Goal: Task Accomplishment & Management: Use online tool/utility

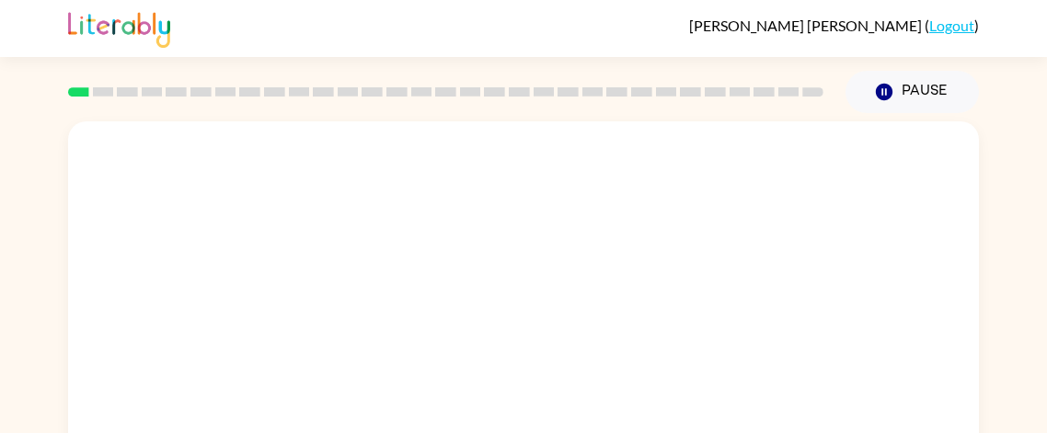
click at [533, 60] on div at bounding box center [446, 92] width 778 height 64
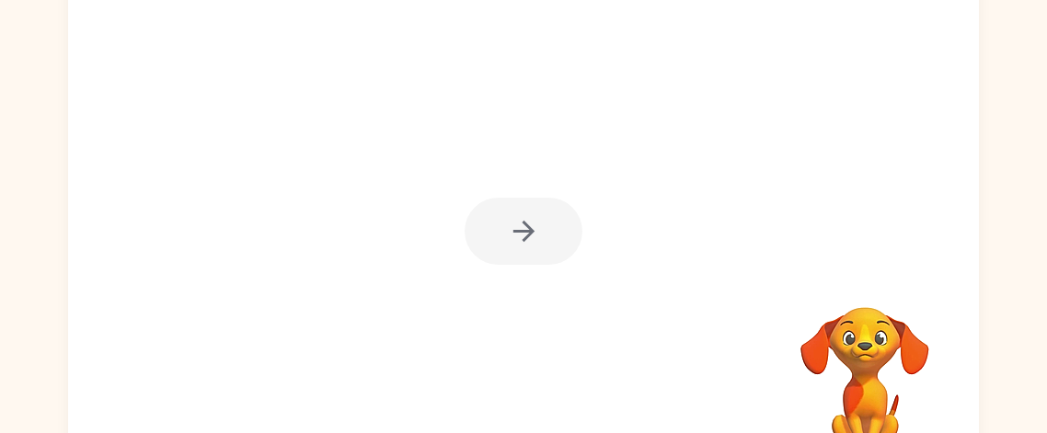
scroll to position [214, 0]
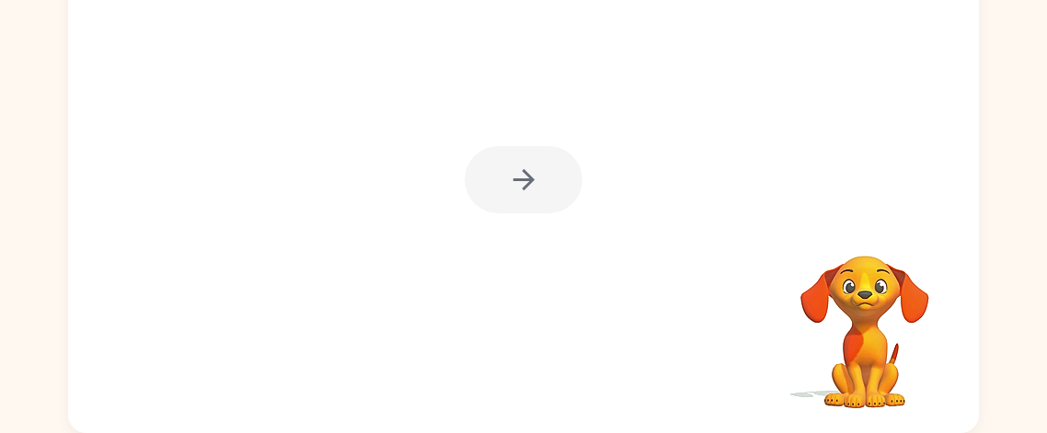
click at [525, 220] on div at bounding box center [523, 170] width 911 height 525
click at [525, 208] on div at bounding box center [524, 179] width 118 height 67
click at [526, 197] on div at bounding box center [524, 179] width 118 height 67
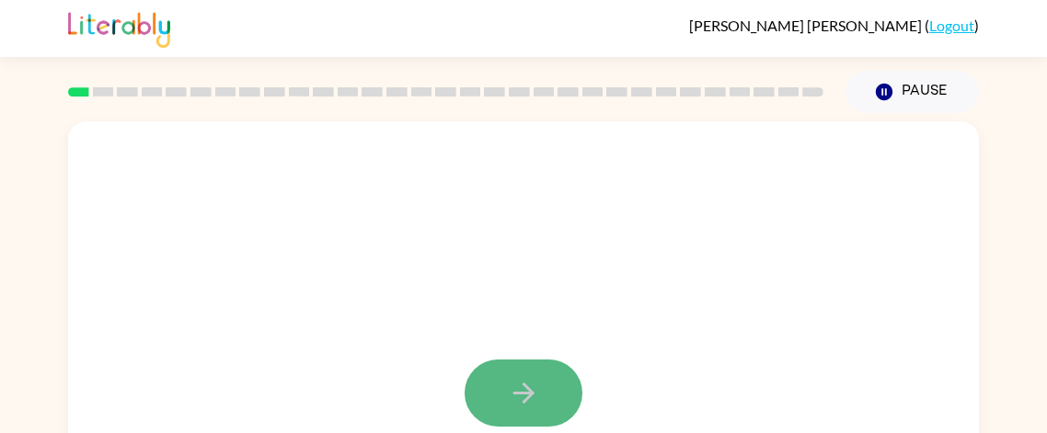
click at [560, 365] on button "button" at bounding box center [524, 393] width 118 height 67
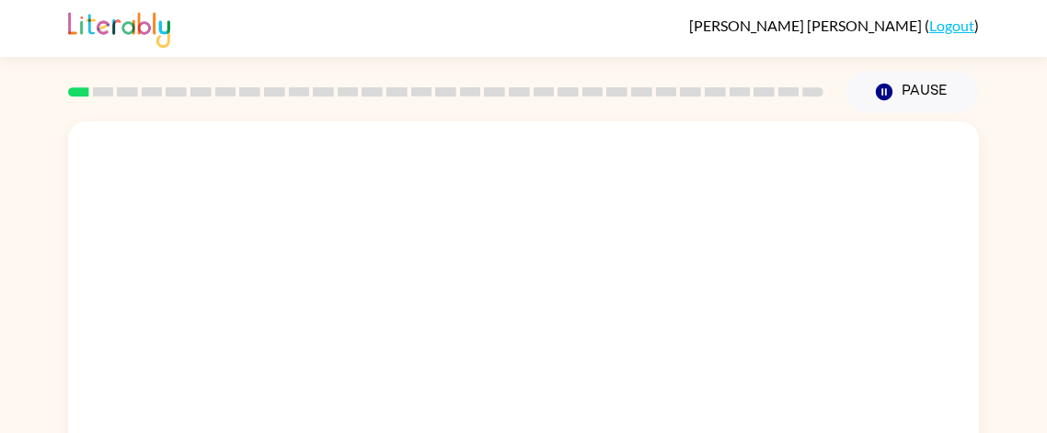
click at [560, 365] on div at bounding box center [480, 351] width 786 height 66
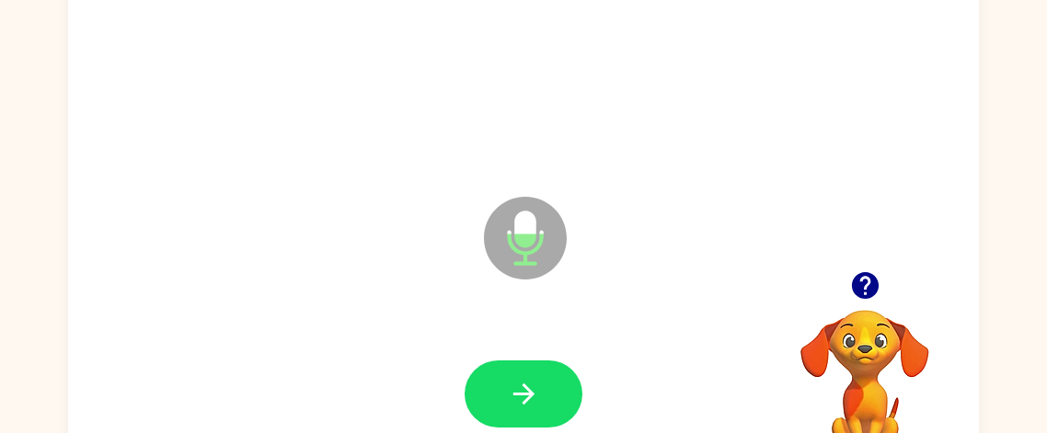
scroll to position [169, 0]
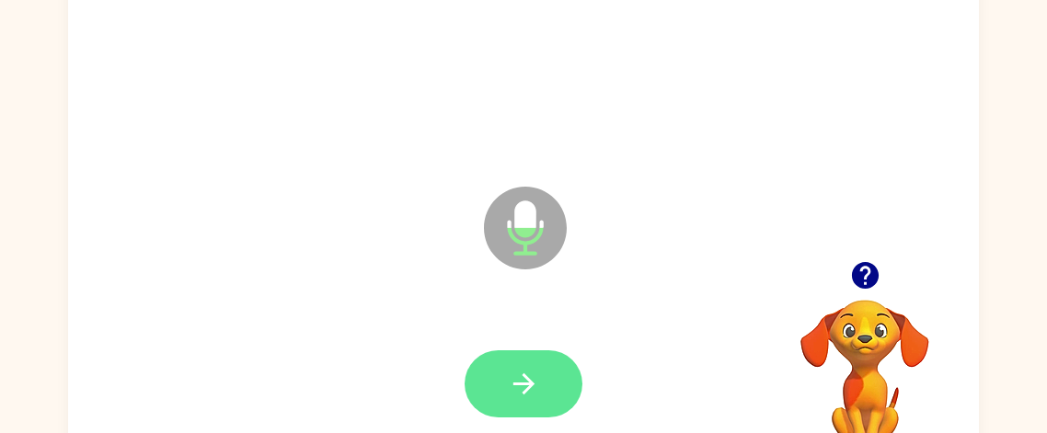
click at [564, 369] on button "button" at bounding box center [524, 384] width 118 height 67
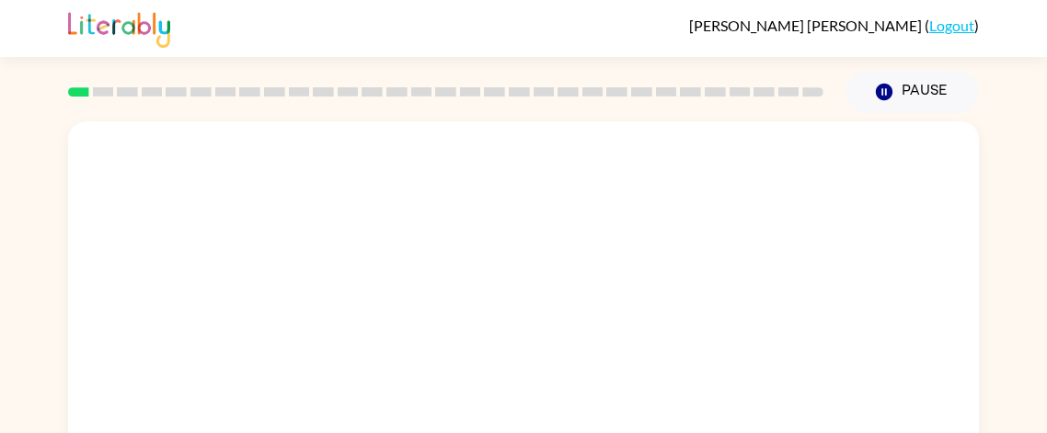
scroll to position [214, 0]
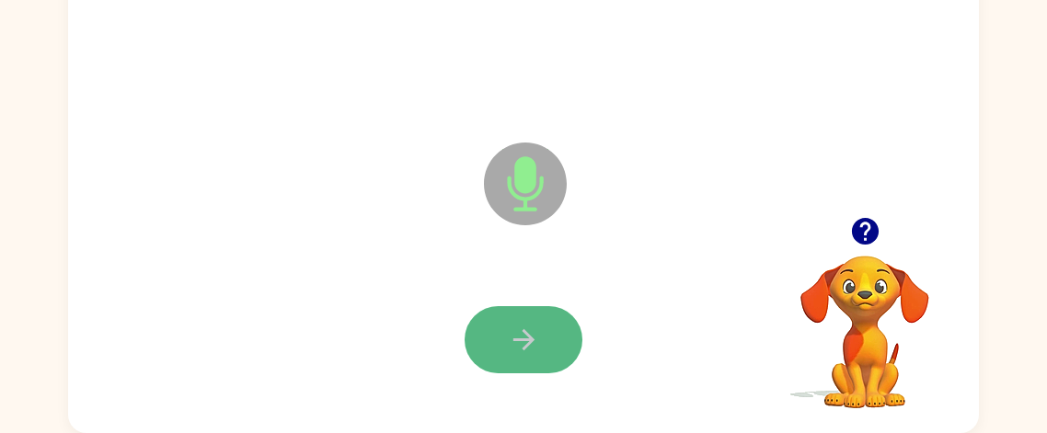
click at [541, 365] on button "button" at bounding box center [524, 339] width 118 height 67
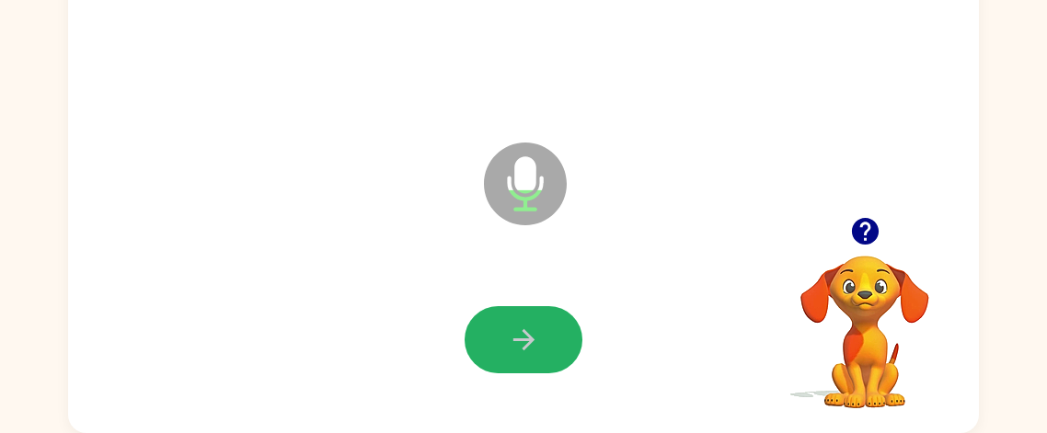
click at [541, 365] on button "button" at bounding box center [524, 339] width 118 height 67
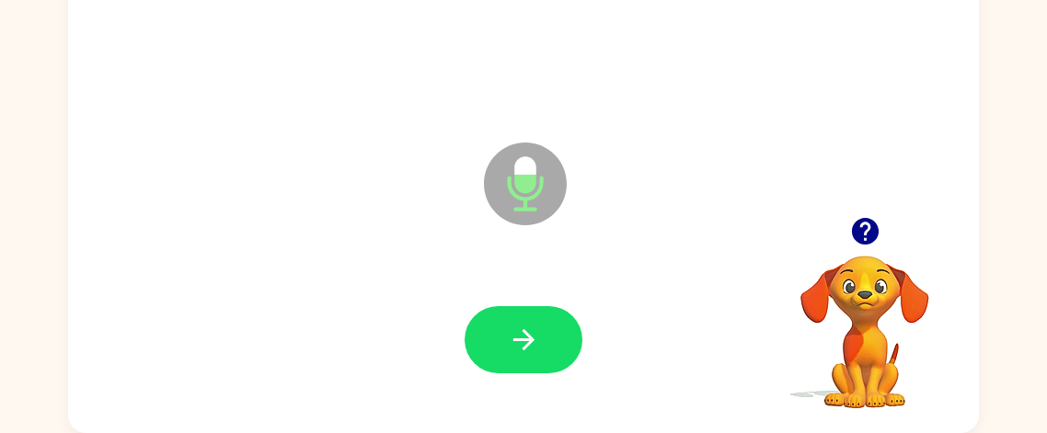
click at [0, 368] on div "Microphone The Microphone is here when it is your turn to talk Your browser mus…" at bounding box center [523, 167] width 1047 height 534
click at [42, 335] on div "Microphone The Microphone is here when it is your turn to talk Your browser mus…" at bounding box center [523, 167] width 1047 height 534
click at [0, 367] on div "Microphone The Microphone is here when it is your turn to talk Your browser mus…" at bounding box center [523, 167] width 1047 height 534
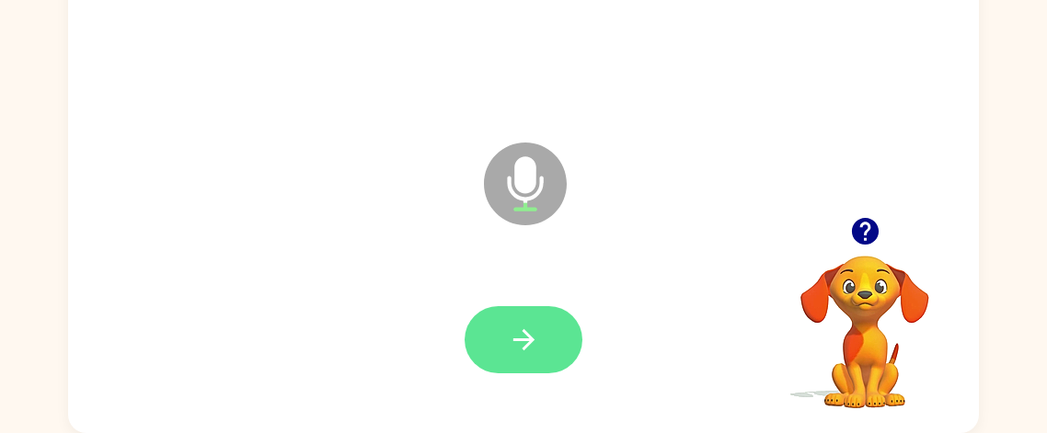
click at [519, 338] on icon "button" at bounding box center [523, 339] width 21 height 21
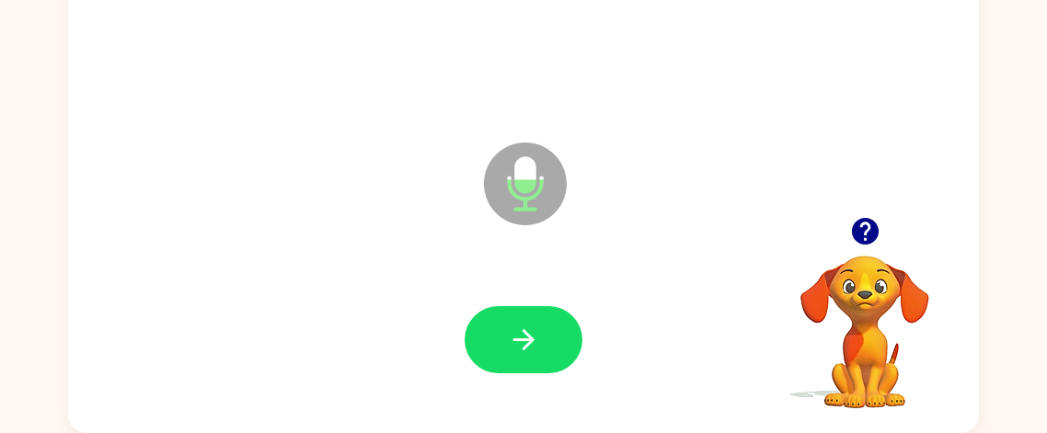
click at [519, 338] on icon "button" at bounding box center [523, 339] width 21 height 21
click at [859, 229] on icon "button" at bounding box center [864, 231] width 27 height 27
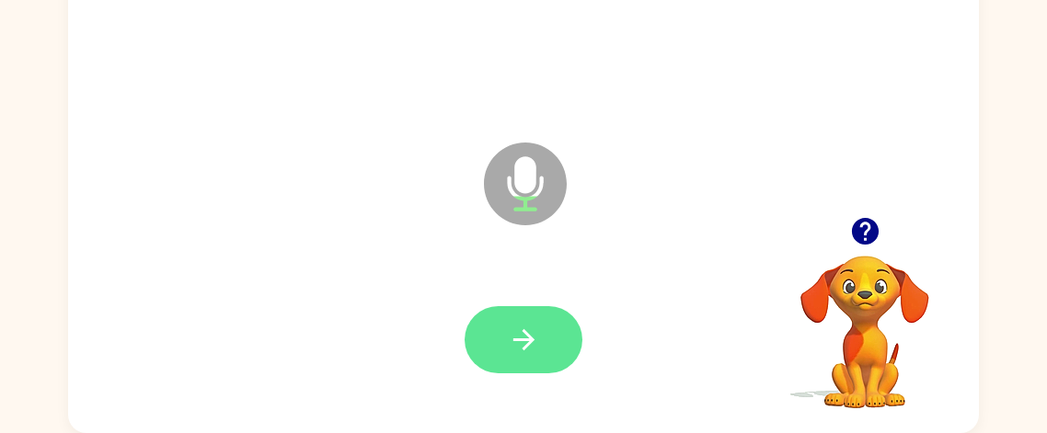
click at [544, 367] on button "button" at bounding box center [524, 339] width 118 height 67
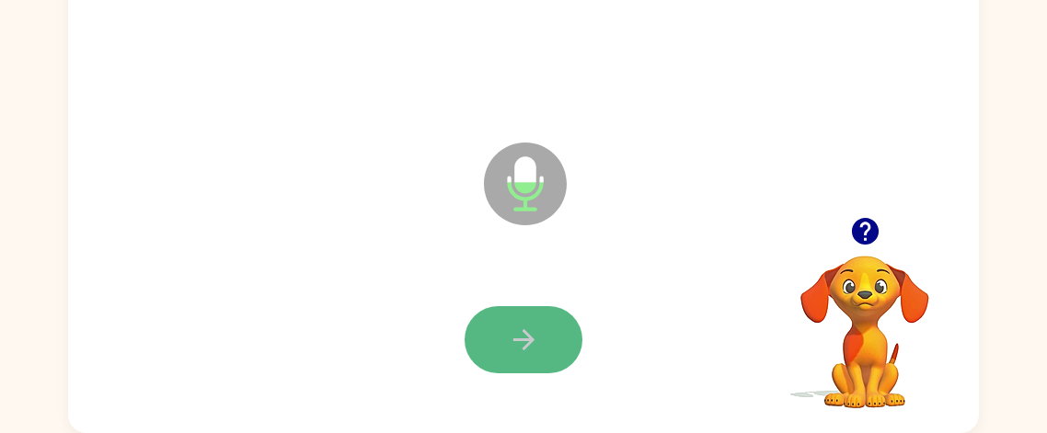
click at [531, 370] on button "button" at bounding box center [524, 339] width 118 height 67
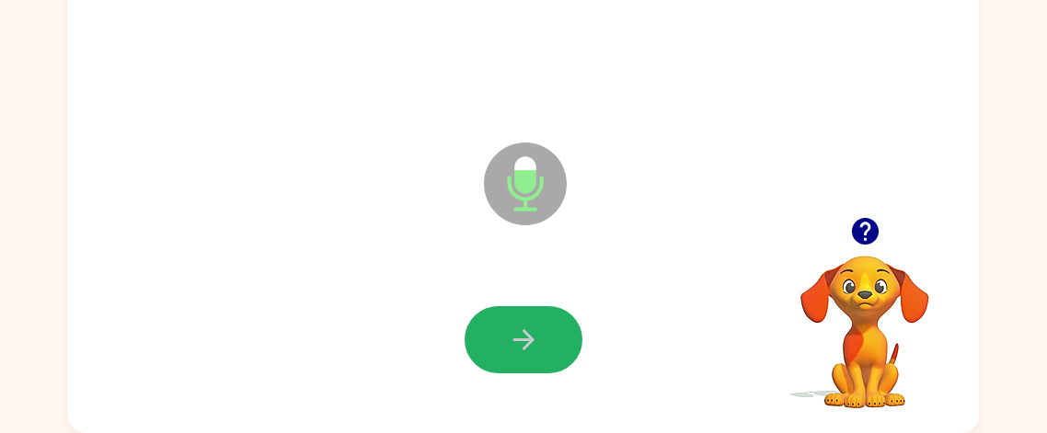
click at [531, 370] on button "button" at bounding box center [524, 339] width 118 height 67
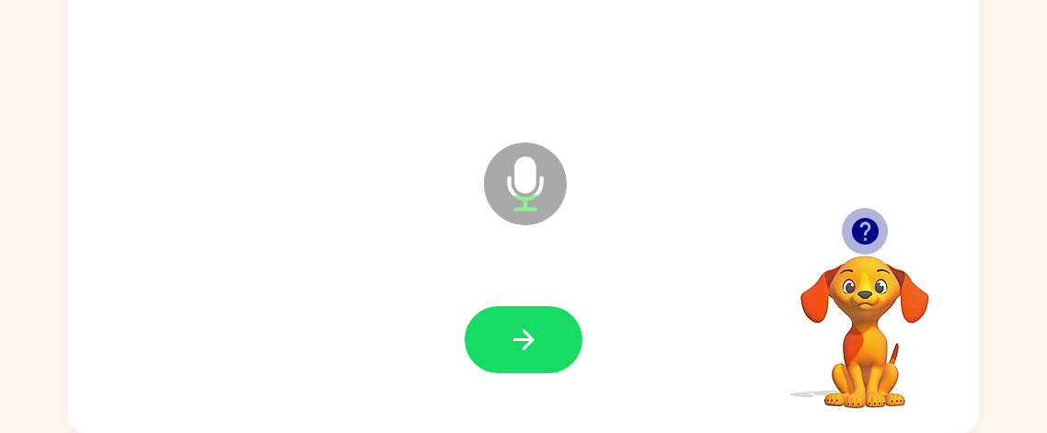
click at [870, 228] on icon "button" at bounding box center [865, 231] width 32 height 32
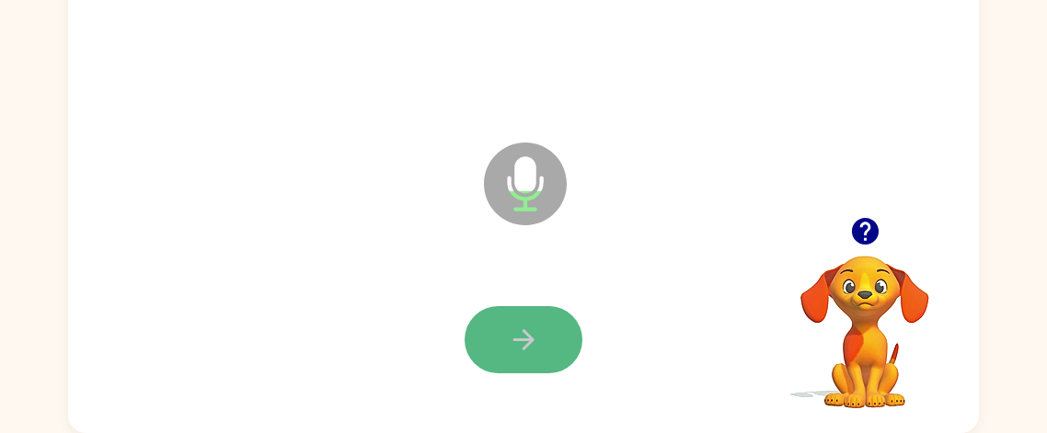
click at [502, 327] on button "button" at bounding box center [524, 339] width 118 height 67
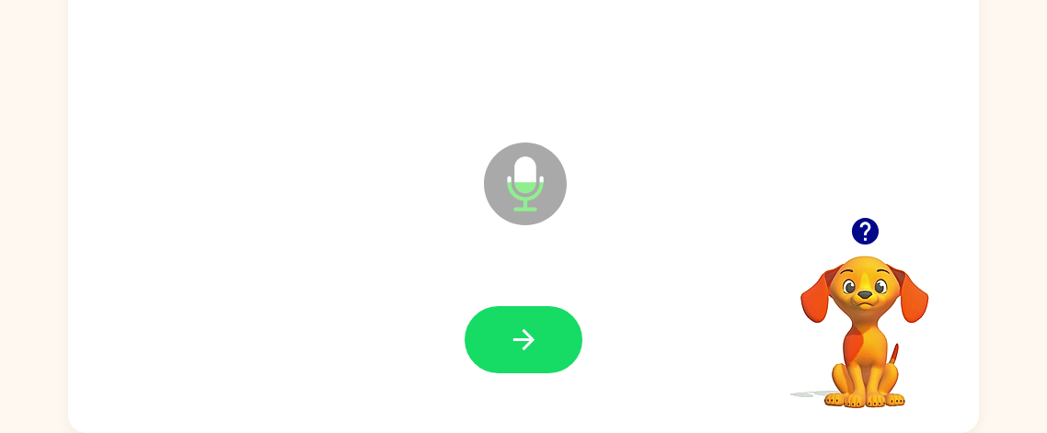
click at [855, 233] on icon "button" at bounding box center [864, 231] width 27 height 27
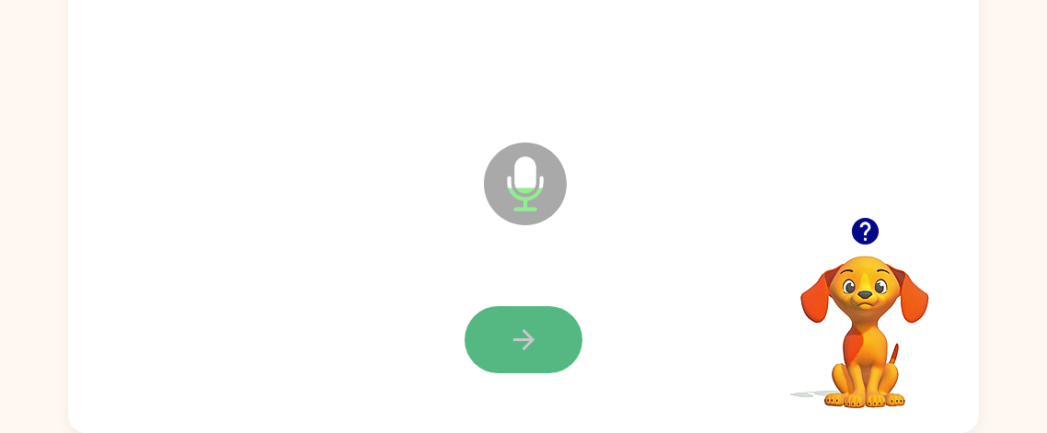
click at [490, 351] on button "button" at bounding box center [524, 339] width 118 height 67
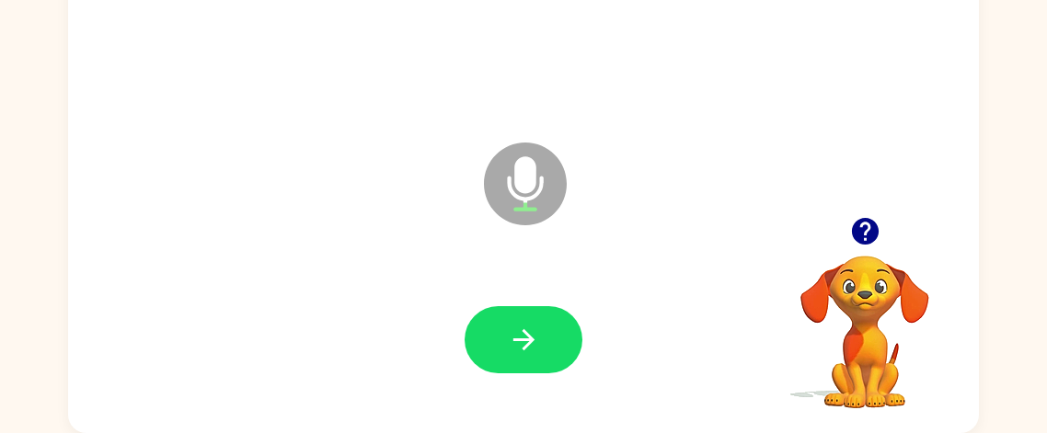
click at [860, 234] on icon "button" at bounding box center [864, 231] width 27 height 27
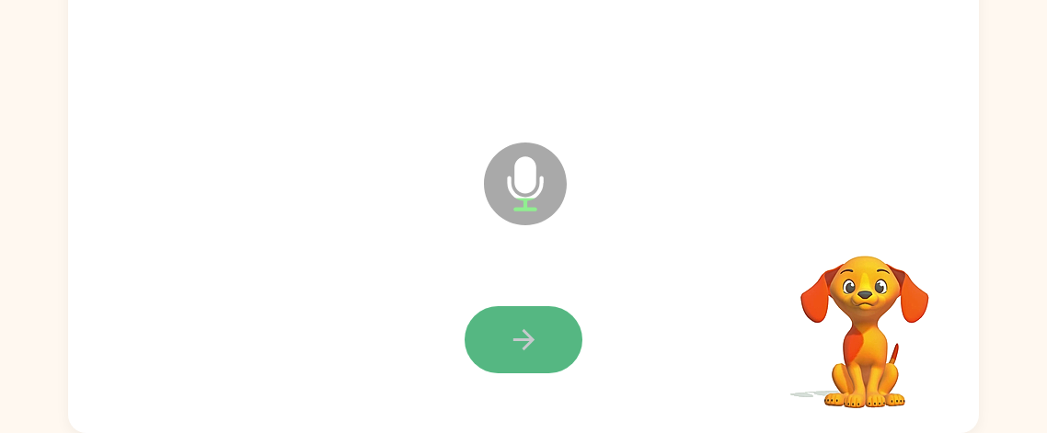
click at [558, 363] on button "button" at bounding box center [524, 339] width 118 height 67
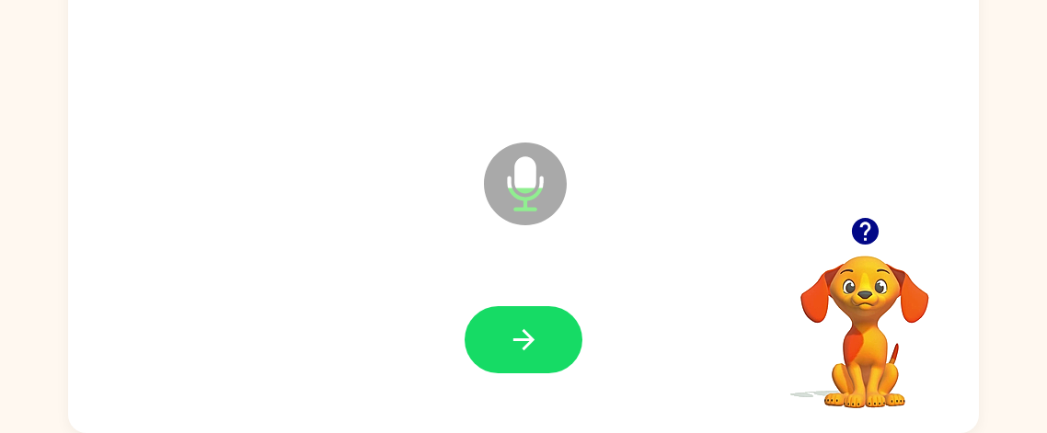
click at [558, 363] on button "button" at bounding box center [524, 339] width 118 height 67
click at [867, 246] on icon "button" at bounding box center [865, 231] width 32 height 32
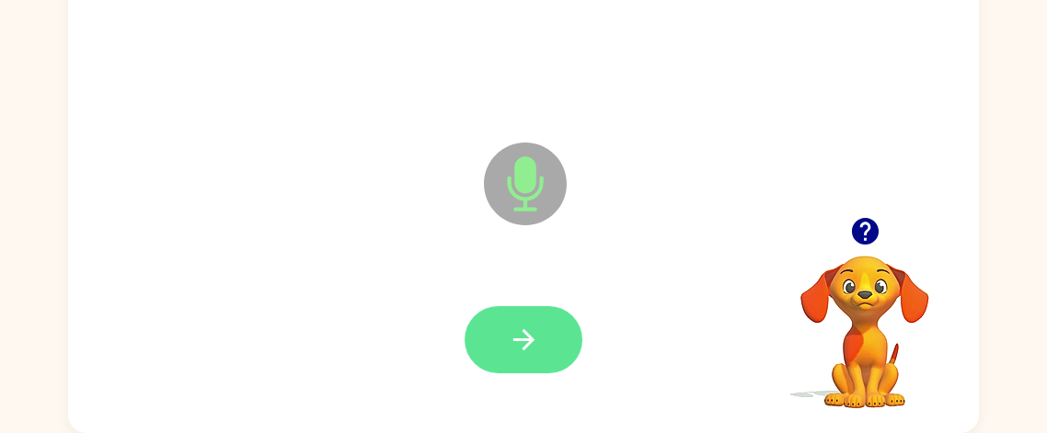
click at [570, 357] on button "button" at bounding box center [524, 339] width 118 height 67
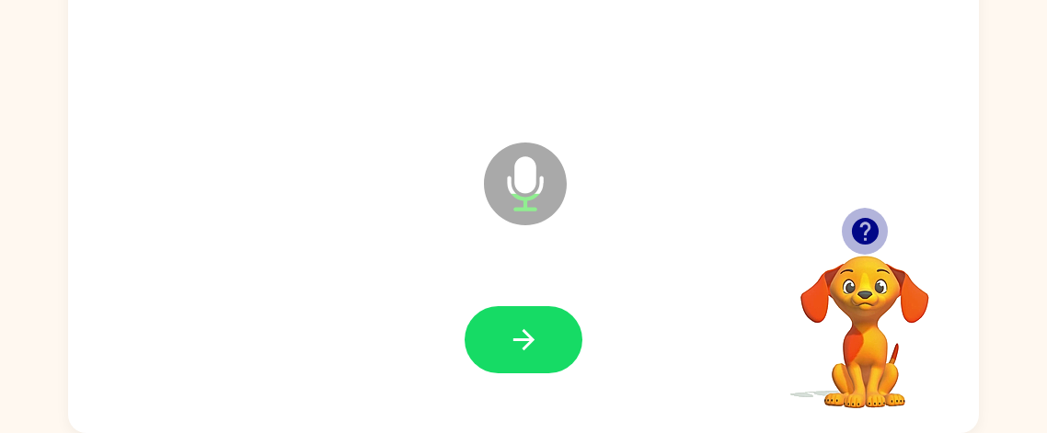
click at [877, 225] on icon "button" at bounding box center [864, 231] width 27 height 27
click at [860, 248] on button "button" at bounding box center [865, 231] width 47 height 47
click at [875, 233] on icon "button" at bounding box center [864, 231] width 27 height 27
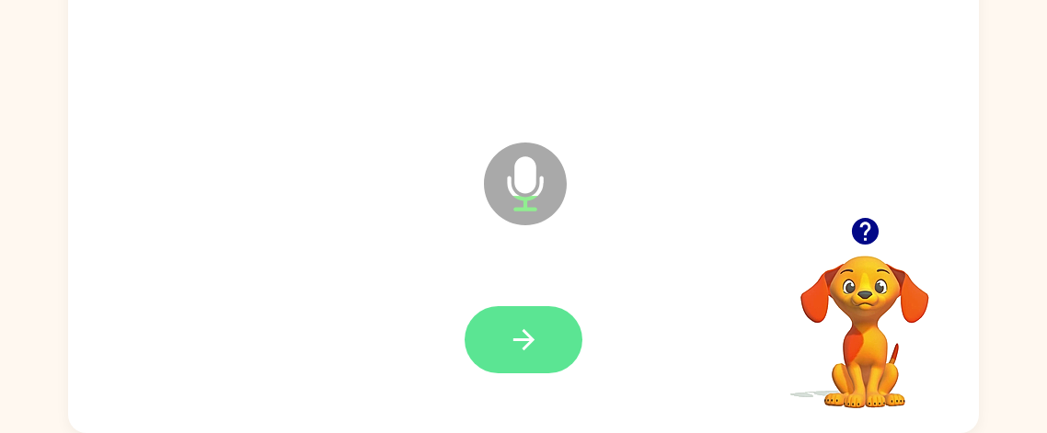
click at [556, 347] on button "button" at bounding box center [524, 339] width 118 height 67
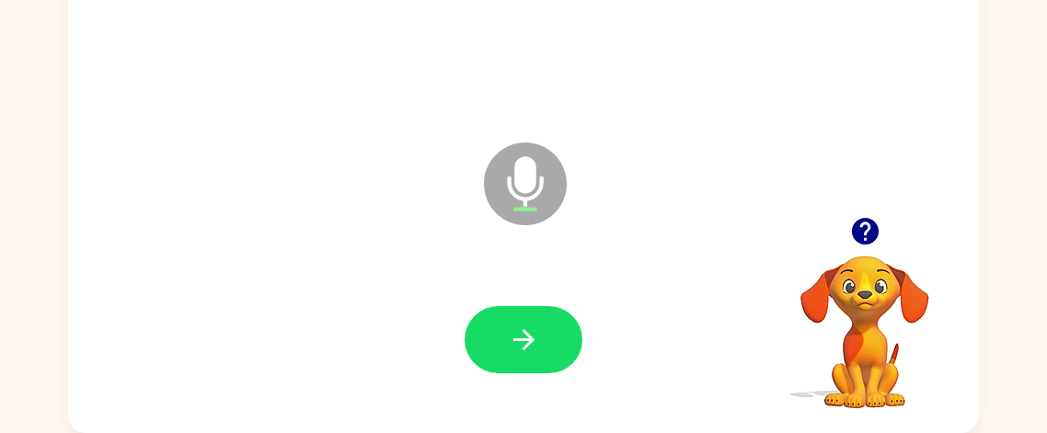
click at [875, 225] on icon "button" at bounding box center [864, 231] width 27 height 27
click at [854, 231] on video "Your browser must support playing .mp4 files to use Literably. Please try using…" at bounding box center [865, 319] width 184 height 184
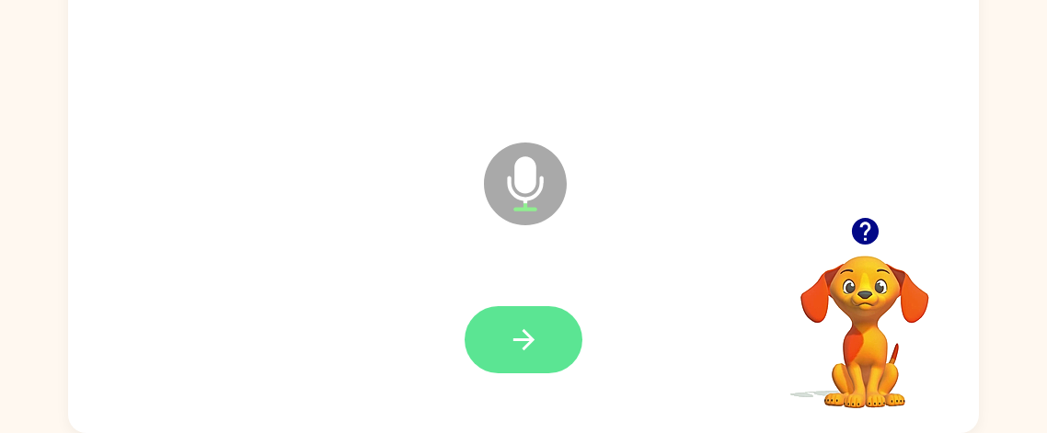
click at [526, 363] on button "button" at bounding box center [524, 339] width 118 height 67
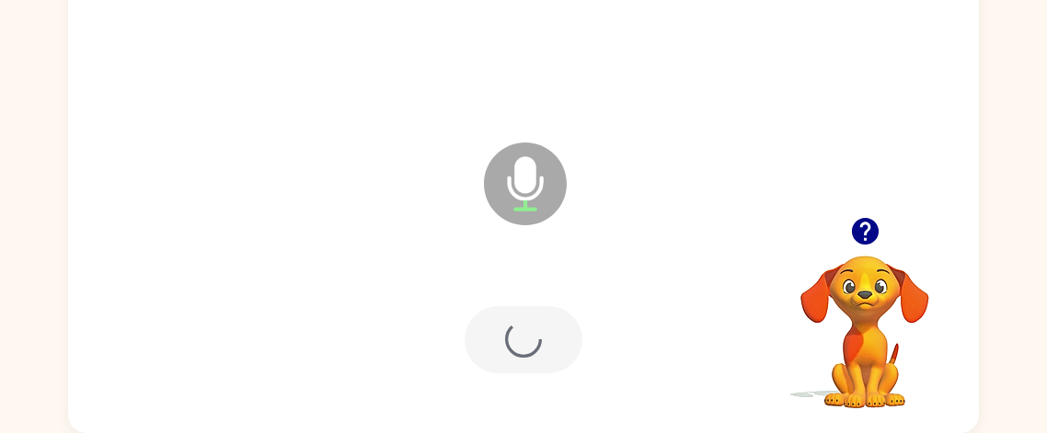
click at [520, 325] on div at bounding box center [524, 339] width 118 height 67
click at [528, 346] on div at bounding box center [524, 339] width 118 height 67
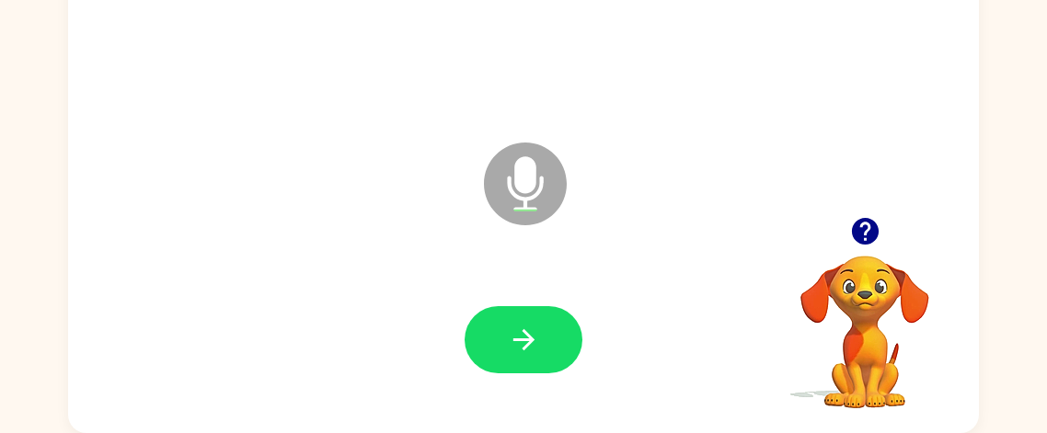
click at [849, 216] on icon "button" at bounding box center [865, 231] width 32 height 32
click at [875, 227] on video "Your browser must support playing .mp4 files to use Literably. Please try using…" at bounding box center [865, 319] width 184 height 184
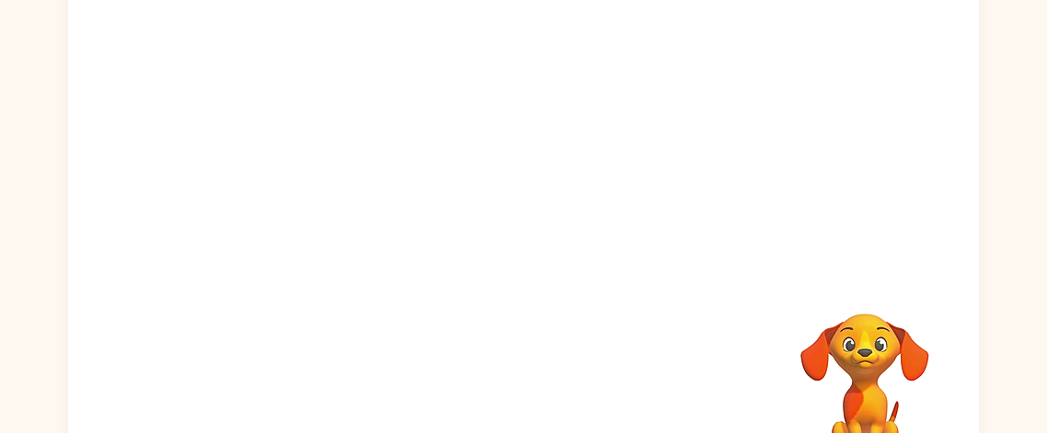
scroll to position [214, 0]
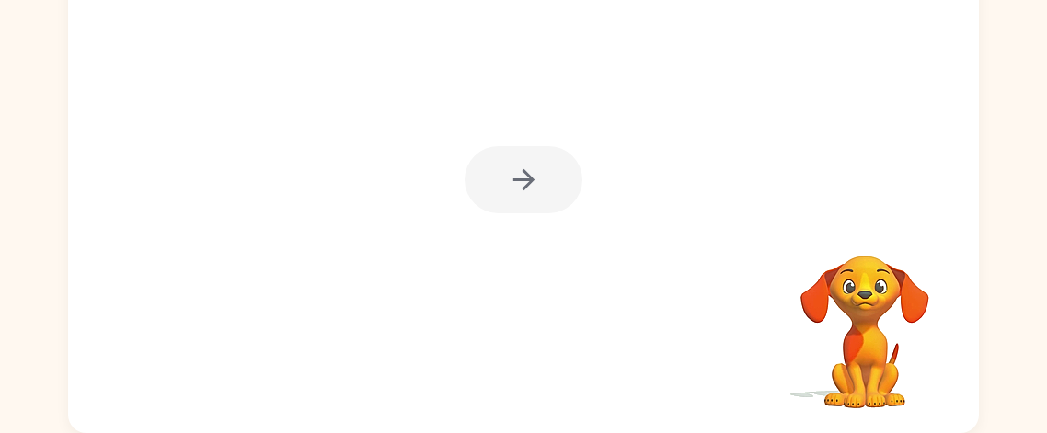
click at [527, 195] on div at bounding box center [524, 179] width 118 height 67
click at [540, 188] on div at bounding box center [524, 179] width 118 height 67
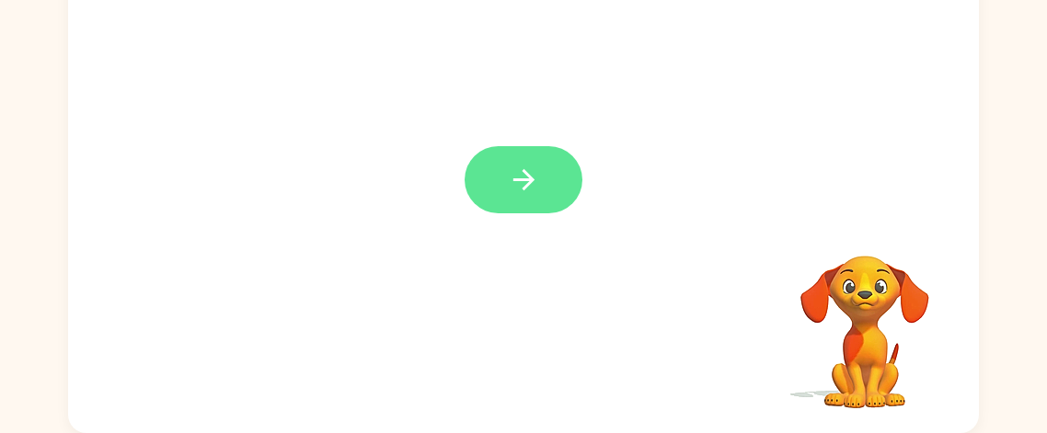
click at [536, 165] on icon "button" at bounding box center [524, 180] width 32 height 32
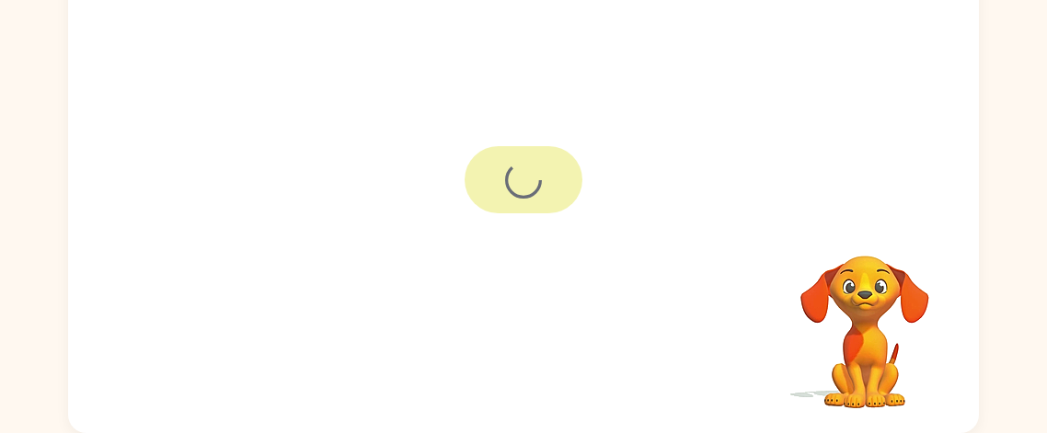
click at [537, 164] on div at bounding box center [524, 179] width 118 height 67
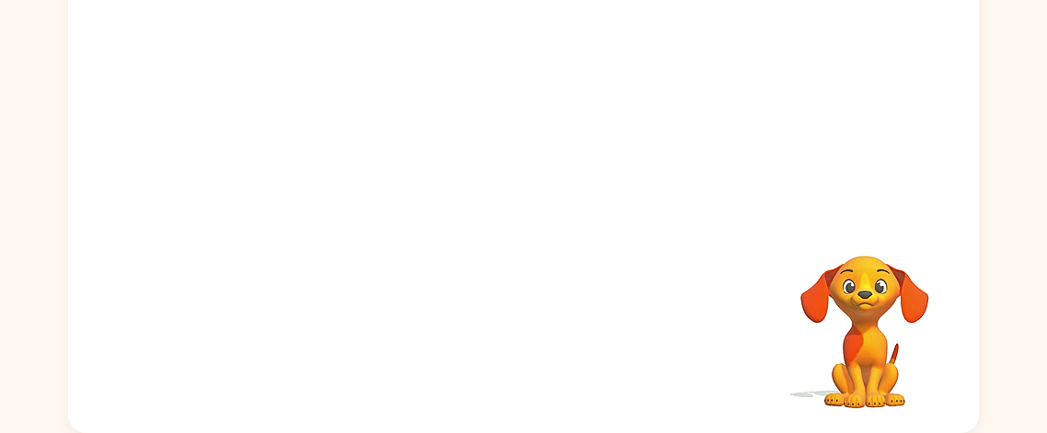
click at [534, 185] on div at bounding box center [523, 62] width 911 height 309
click at [529, 180] on div at bounding box center [523, 62] width 911 height 309
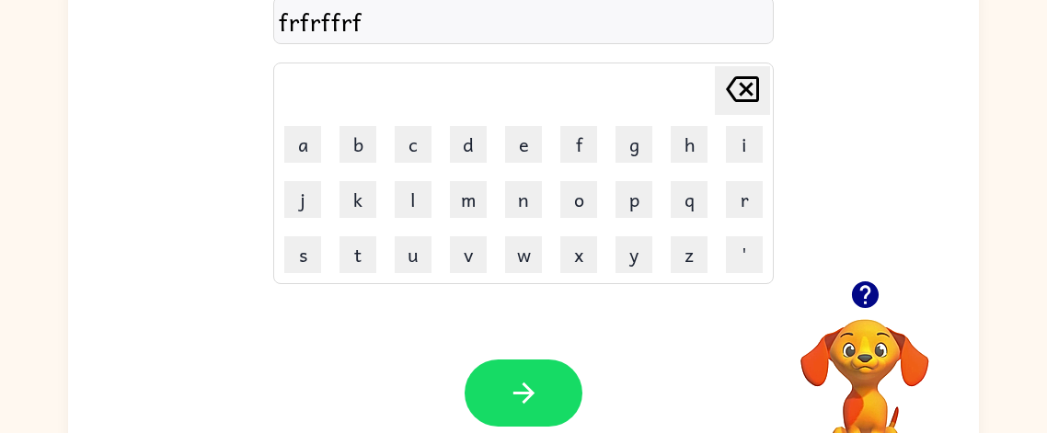
scroll to position [139, 0]
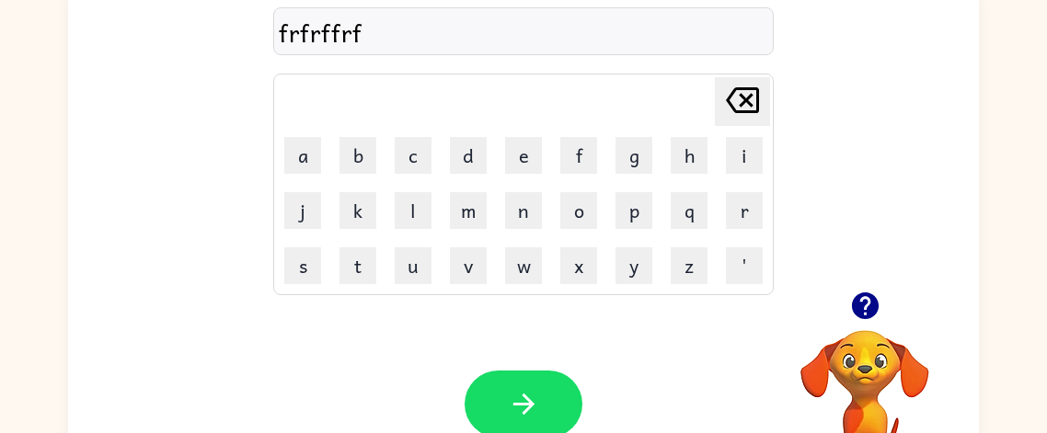
click at [837, 142] on div "frfrffrf Delete Delete last character input a b c d e f g h i j k l m n o p q r…" at bounding box center [523, 137] width 911 height 309
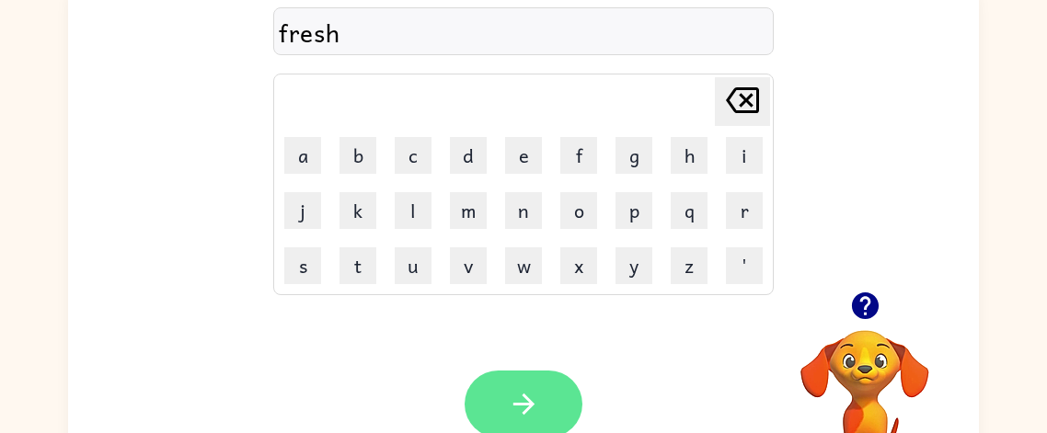
click at [545, 376] on button "button" at bounding box center [524, 404] width 118 height 67
click at [531, 409] on icon "button" at bounding box center [524, 404] width 32 height 32
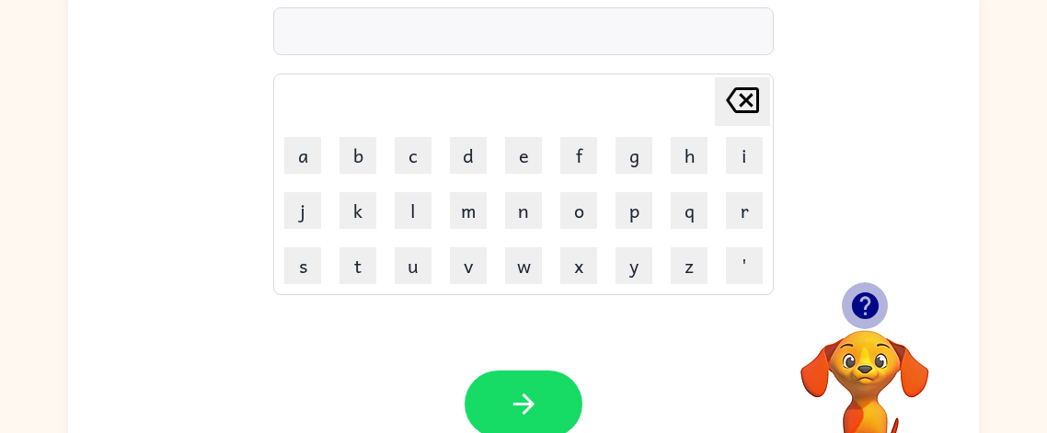
click at [879, 315] on icon "button" at bounding box center [865, 306] width 32 height 32
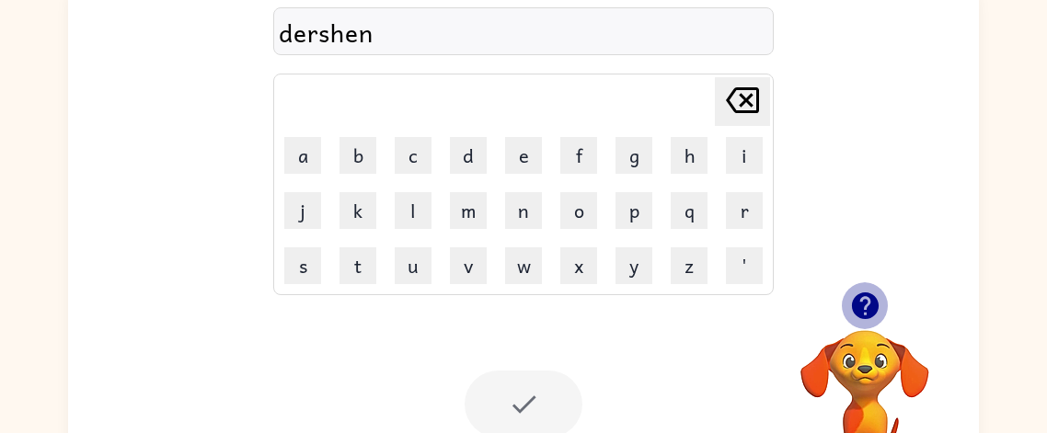
click at [867, 304] on icon "button" at bounding box center [865, 306] width 32 height 32
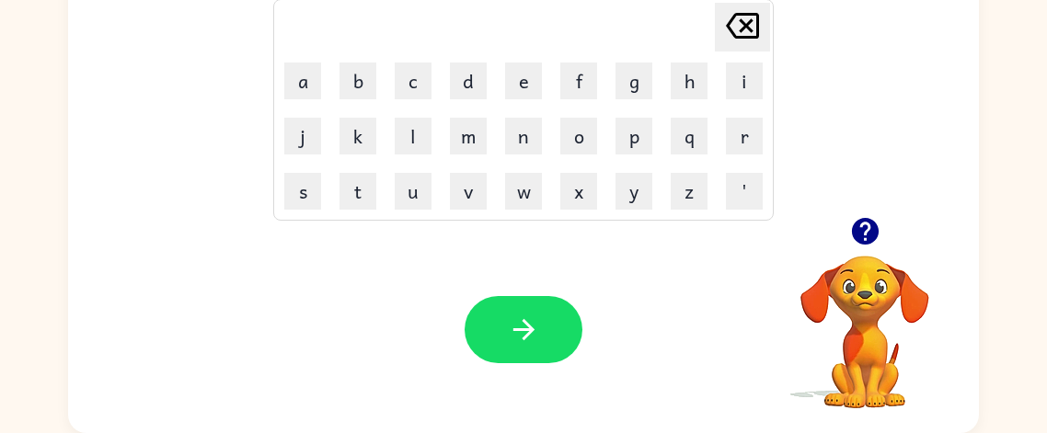
scroll to position [0, 0]
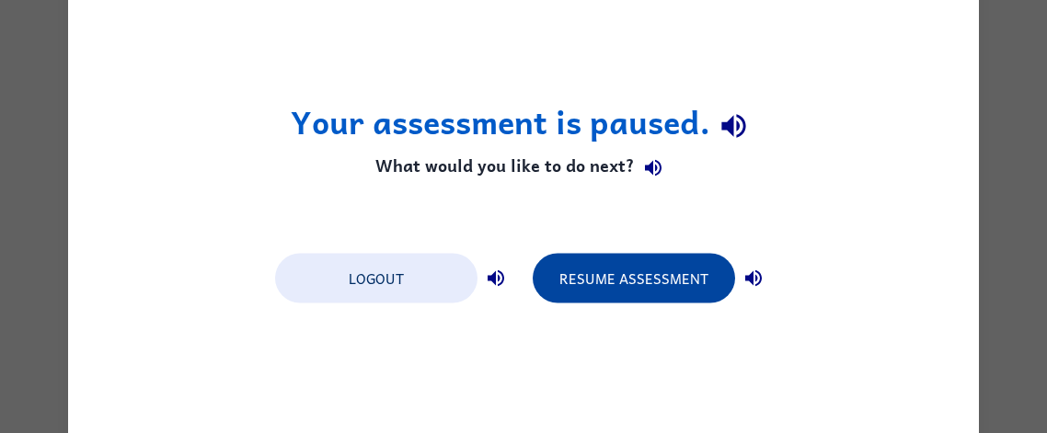
click at [636, 298] on button "Resume Assessment" at bounding box center [634, 278] width 202 height 50
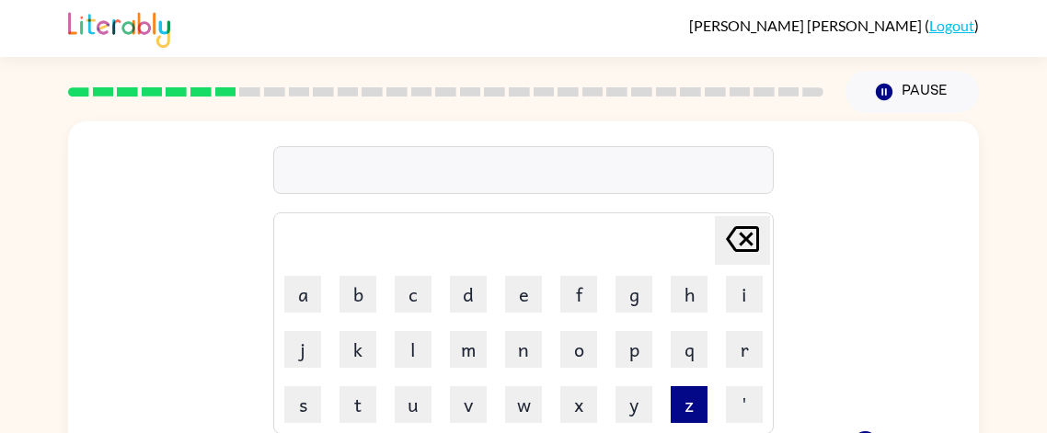
click at [507, 125] on div "[PERSON_NAME] last character input a b c d e f g h i j k l m n o p q r s t u v …" at bounding box center [523, 277] width 501 height 316
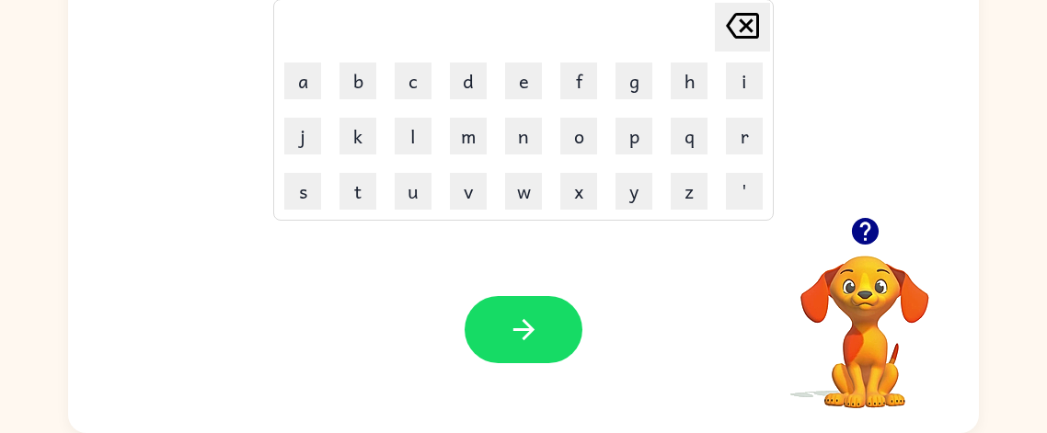
click at [863, 223] on icon "button" at bounding box center [865, 231] width 32 height 32
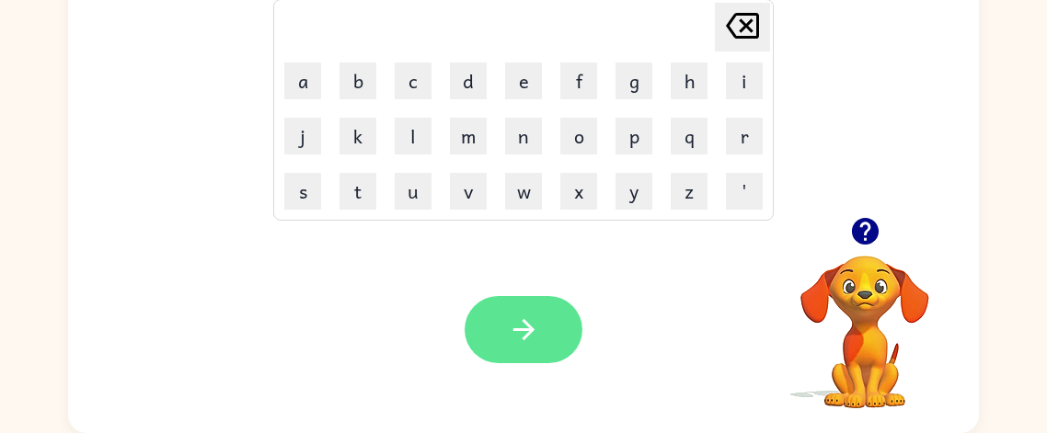
click at [564, 327] on button "button" at bounding box center [524, 329] width 118 height 67
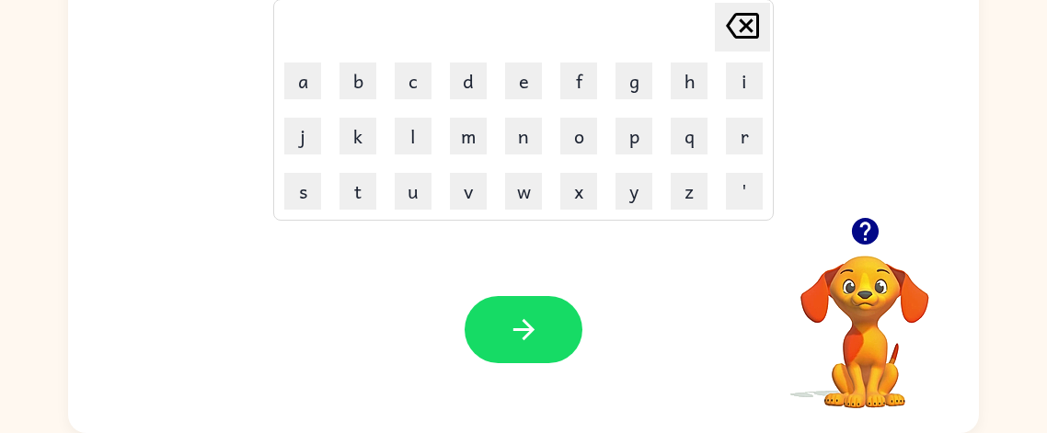
scroll to position [0, 0]
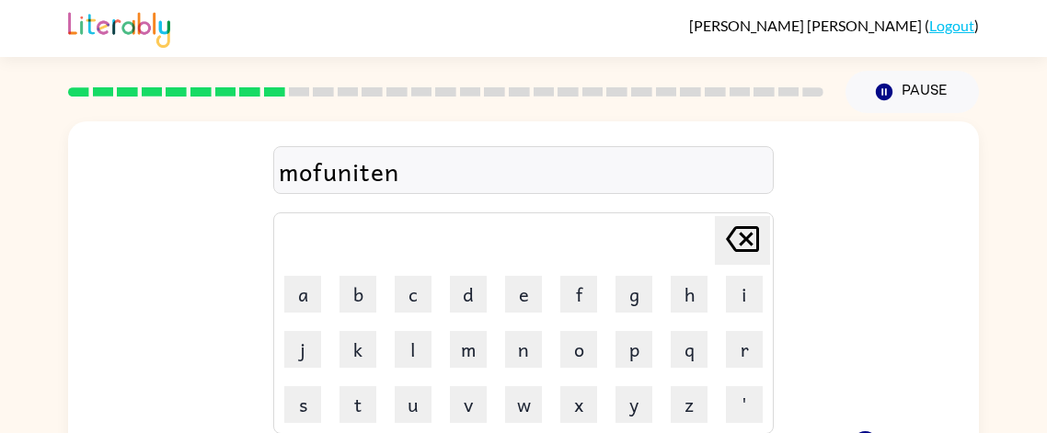
click at [529, 172] on div "mofuniten" at bounding box center [524, 171] width 490 height 39
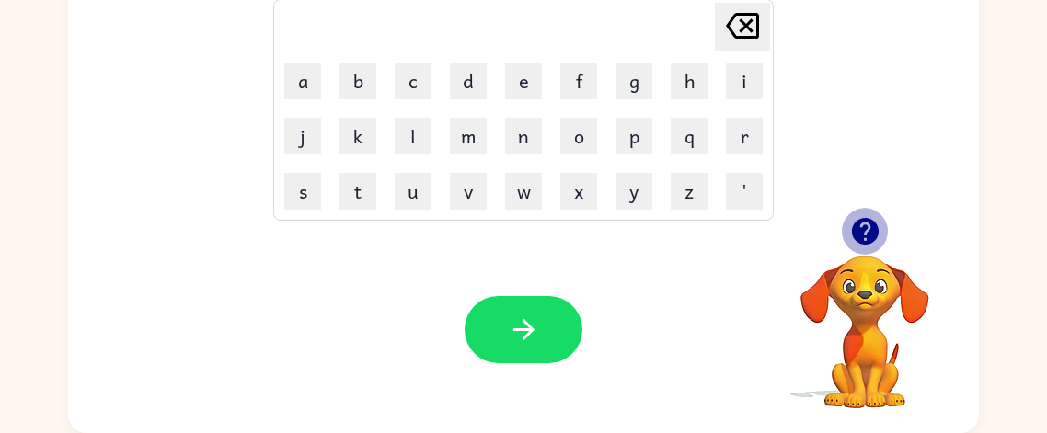
click at [860, 247] on button "button" at bounding box center [865, 231] width 47 height 47
click at [870, 233] on icon "button" at bounding box center [864, 231] width 27 height 27
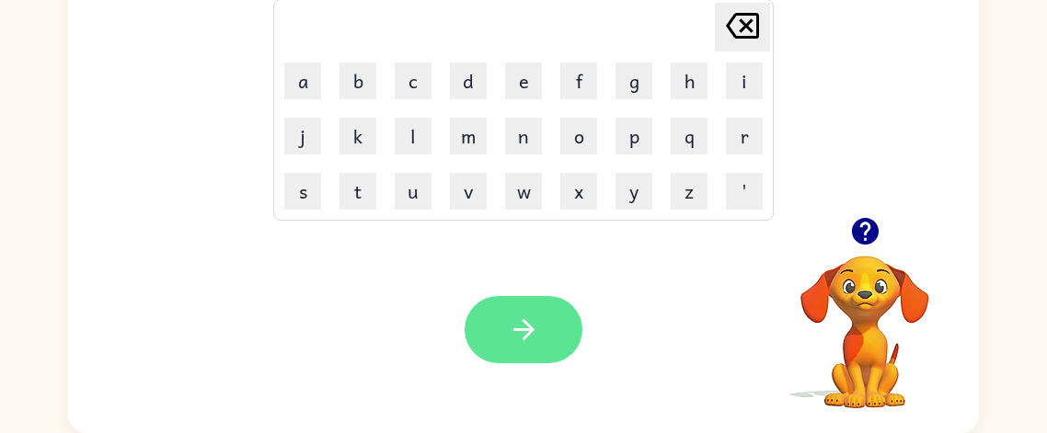
click at [564, 326] on button "button" at bounding box center [524, 329] width 118 height 67
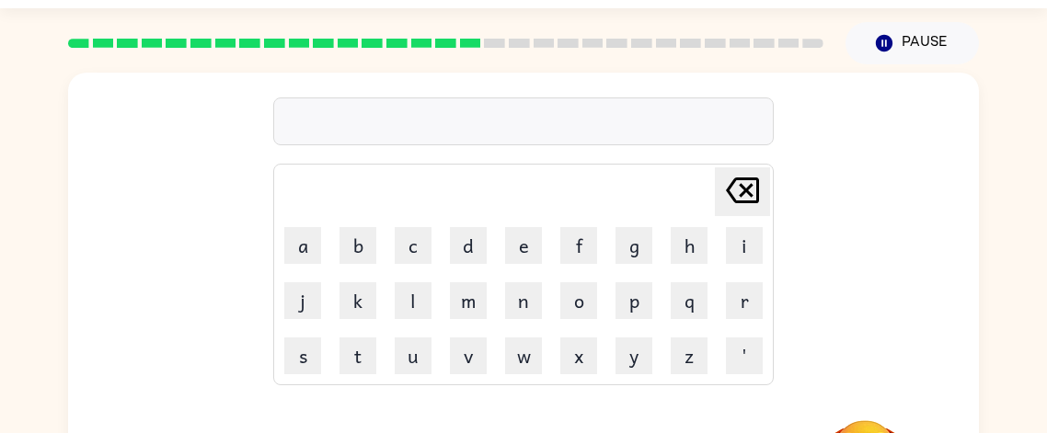
scroll to position [31, 0]
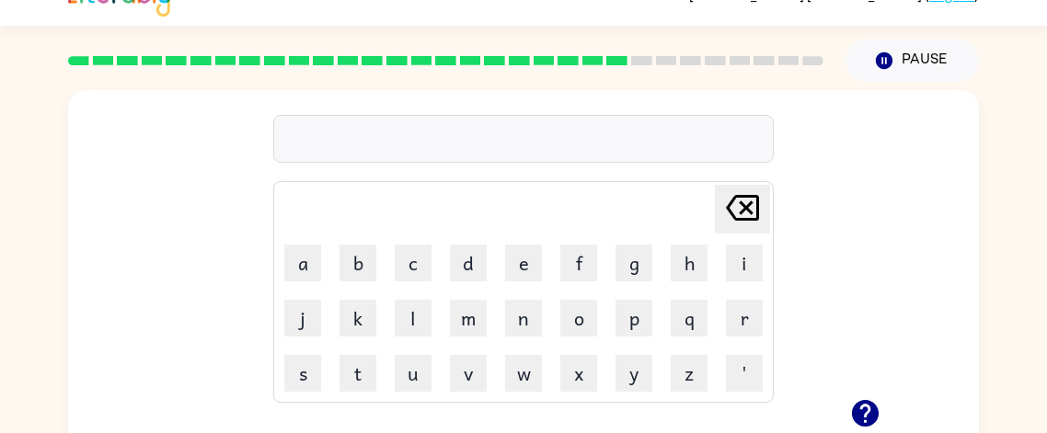
click at [556, 161] on div at bounding box center [523, 139] width 501 height 48
click at [873, 410] on icon "button" at bounding box center [864, 413] width 27 height 27
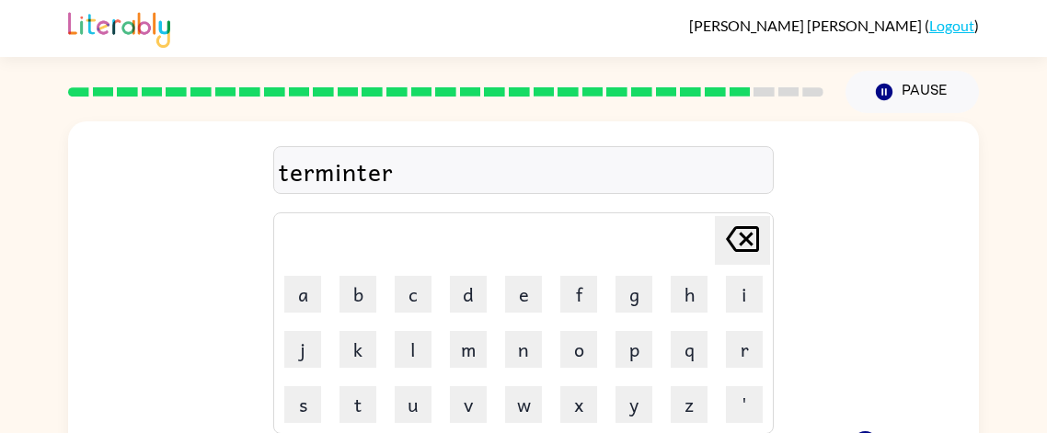
scroll to position [214, 0]
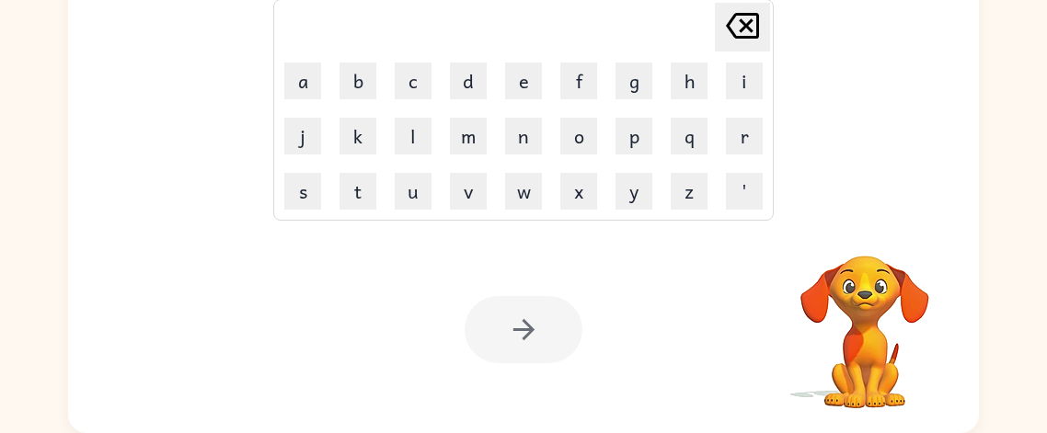
click at [903, 275] on video "Your browser must support playing .mp4 files to use Literably. Please try using…" at bounding box center [865, 319] width 184 height 184
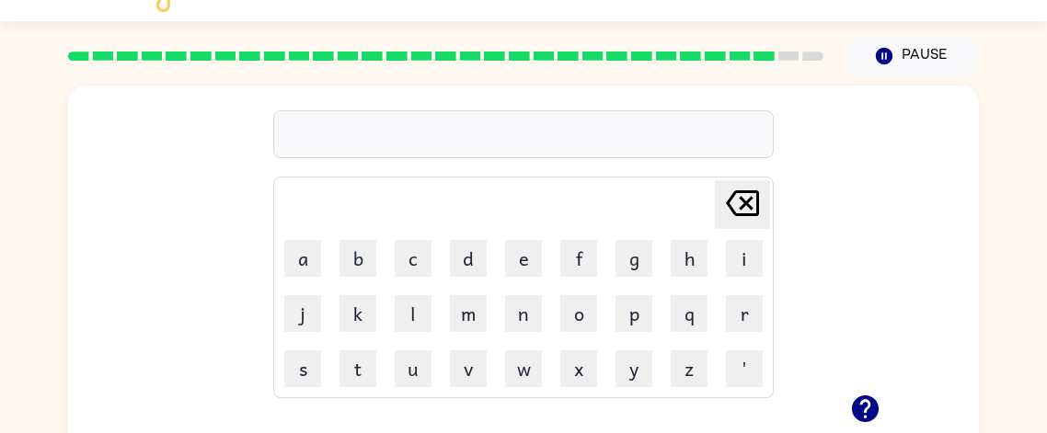
scroll to position [35, 0]
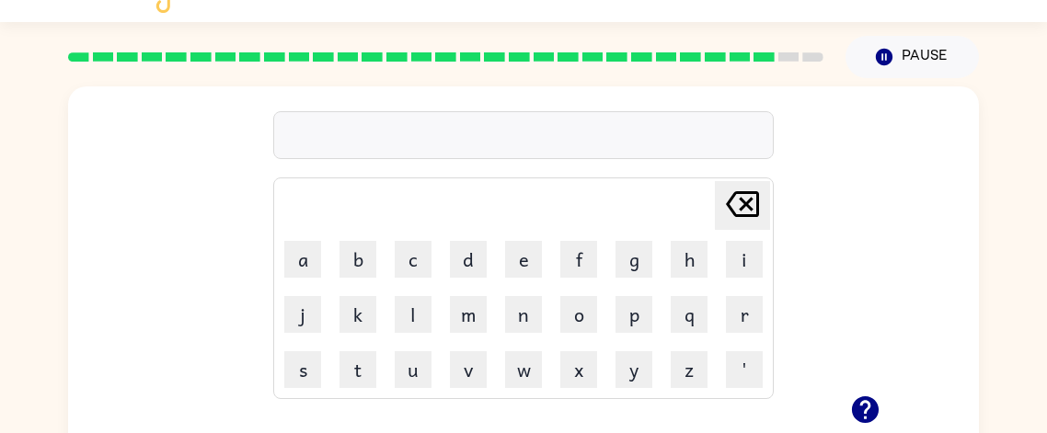
click at [869, 408] on icon "button" at bounding box center [865, 410] width 32 height 32
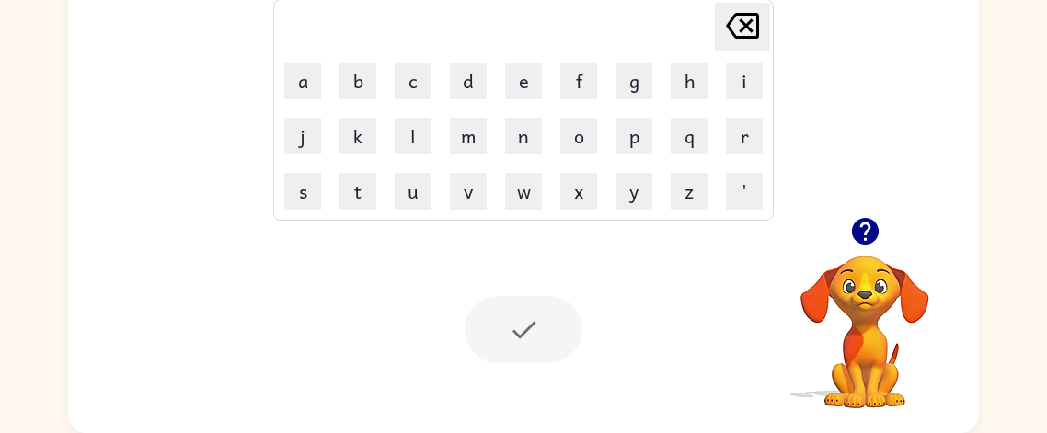
scroll to position [180, 0]
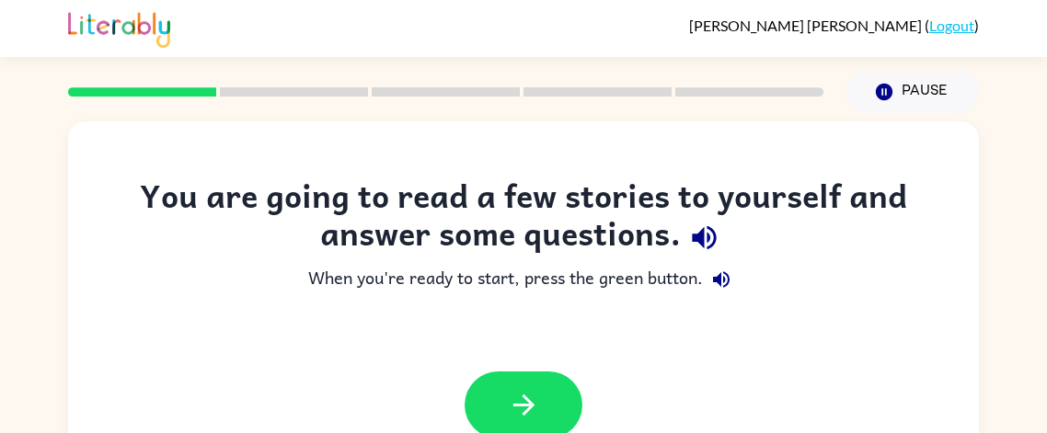
click at [788, 119] on div at bounding box center [446, 92] width 778 height 64
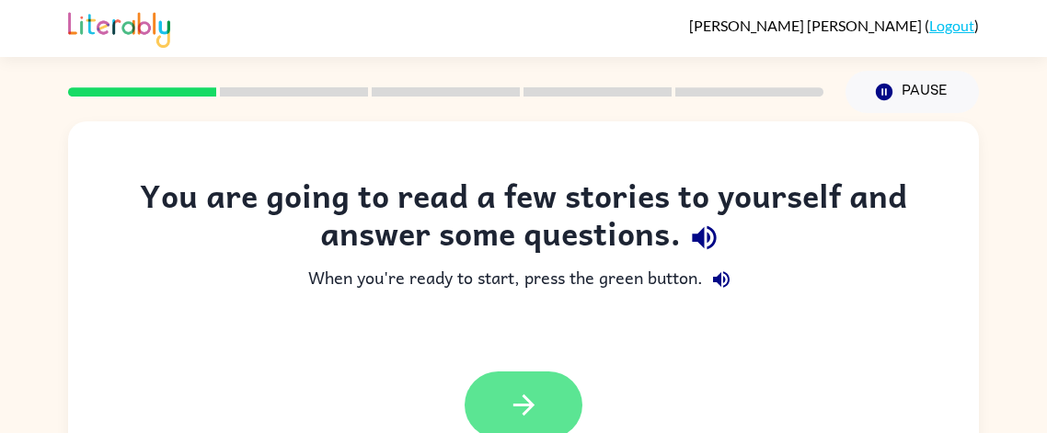
click at [535, 415] on icon "button" at bounding box center [524, 405] width 32 height 32
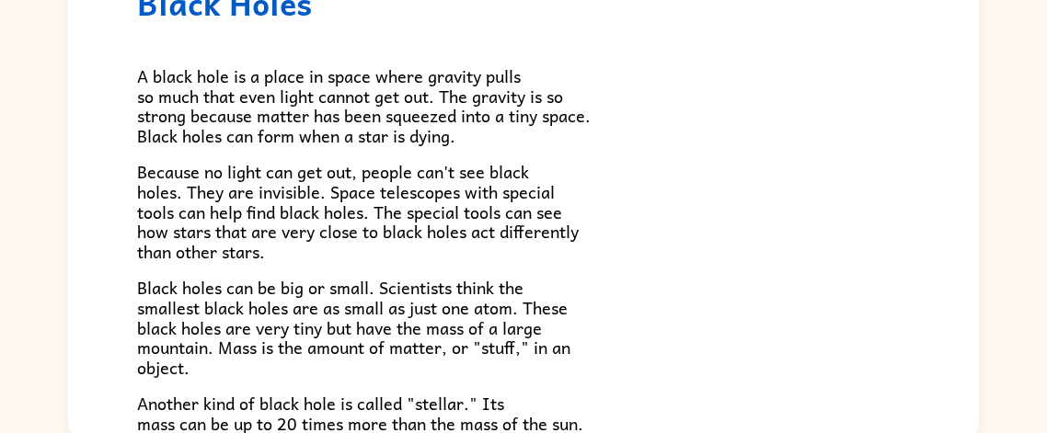
click at [854, 295] on p "Black holes can be big or small. Scientists think the smallest black holes are …" at bounding box center [523, 327] width 773 height 99
